Goal: Information Seeking & Learning: Learn about a topic

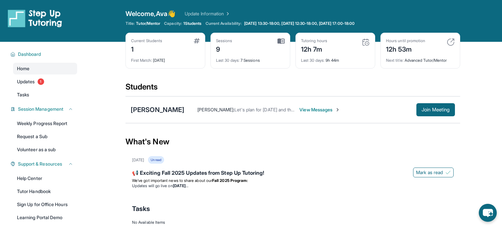
click at [268, 128] on div "What's New" at bounding box center [293, 142] width 335 height 29
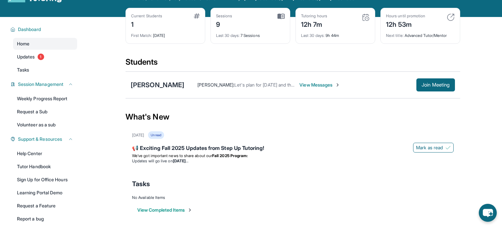
scroll to position [26, 0]
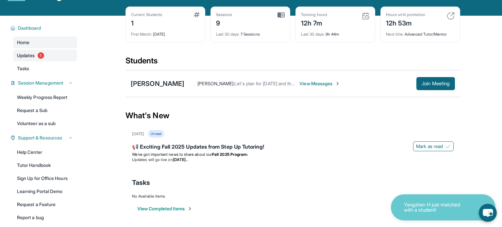
click at [40, 54] on span "1" at bounding box center [41, 55] width 7 height 7
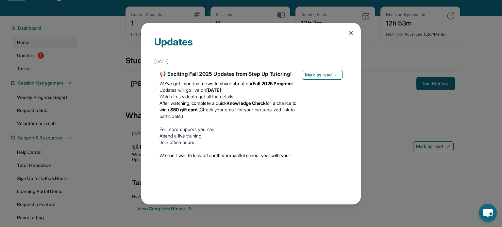
click at [351, 36] on div "Updates [DATE] 📢 Exciting Fall 2025 Updates from Step Up Tutoring! We’ve got im…" at bounding box center [251, 114] width 220 height 182
click at [351, 33] on icon at bounding box center [351, 32] width 7 height 7
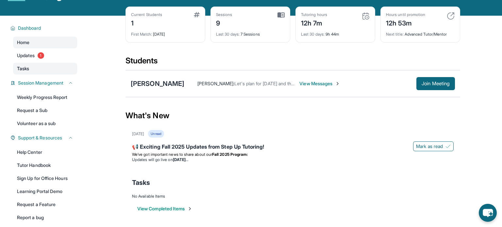
click at [28, 66] on span "Tasks" at bounding box center [23, 68] width 12 height 7
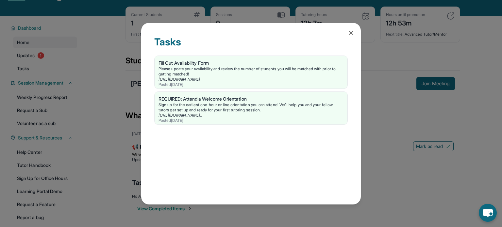
click at [349, 32] on icon at bounding box center [351, 32] width 7 height 7
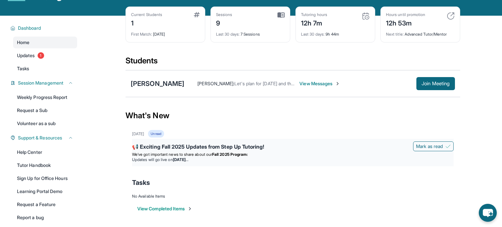
click at [163, 154] on span "We’ve got important news to share about our" at bounding box center [172, 154] width 80 height 5
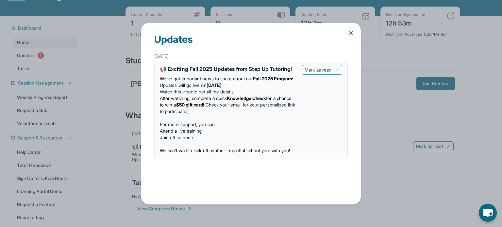
click at [178, 134] on li "Attend a live training" at bounding box center [228, 131] width 137 height 7
click at [200, 82] on p "We’ve got important news to share about our Fall 2025 Program:" at bounding box center [228, 79] width 137 height 7
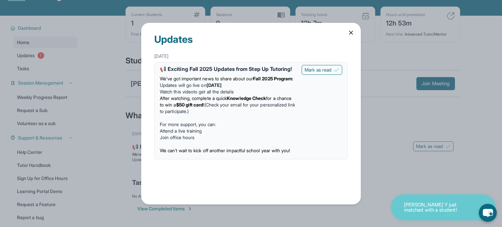
click at [347, 32] on div "Updates" at bounding box center [251, 36] width 194 height 27
click at [348, 32] on icon at bounding box center [351, 32] width 7 height 7
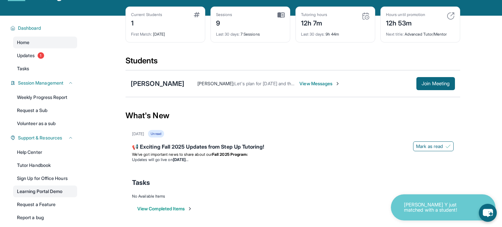
click at [32, 190] on link "Learning Portal Demo" at bounding box center [45, 192] width 64 height 12
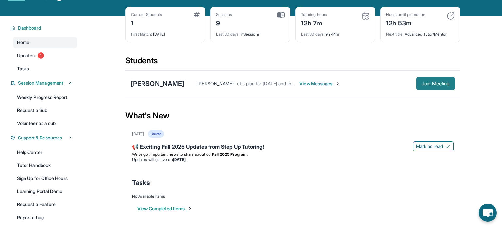
click at [424, 86] on span "Join Meeting" at bounding box center [436, 84] width 28 height 4
